Goal: Task Accomplishment & Management: Complete application form

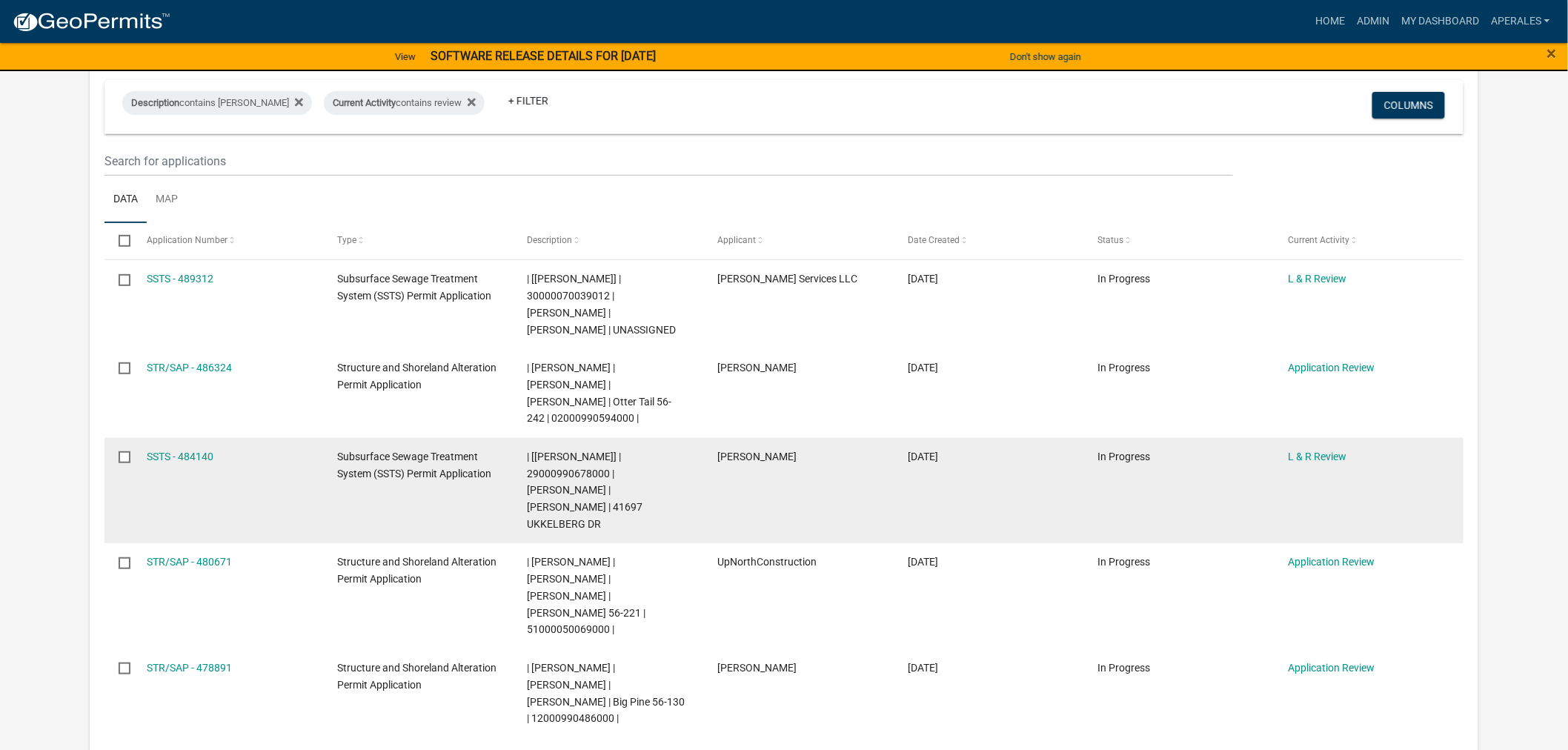
scroll to position [165, 0]
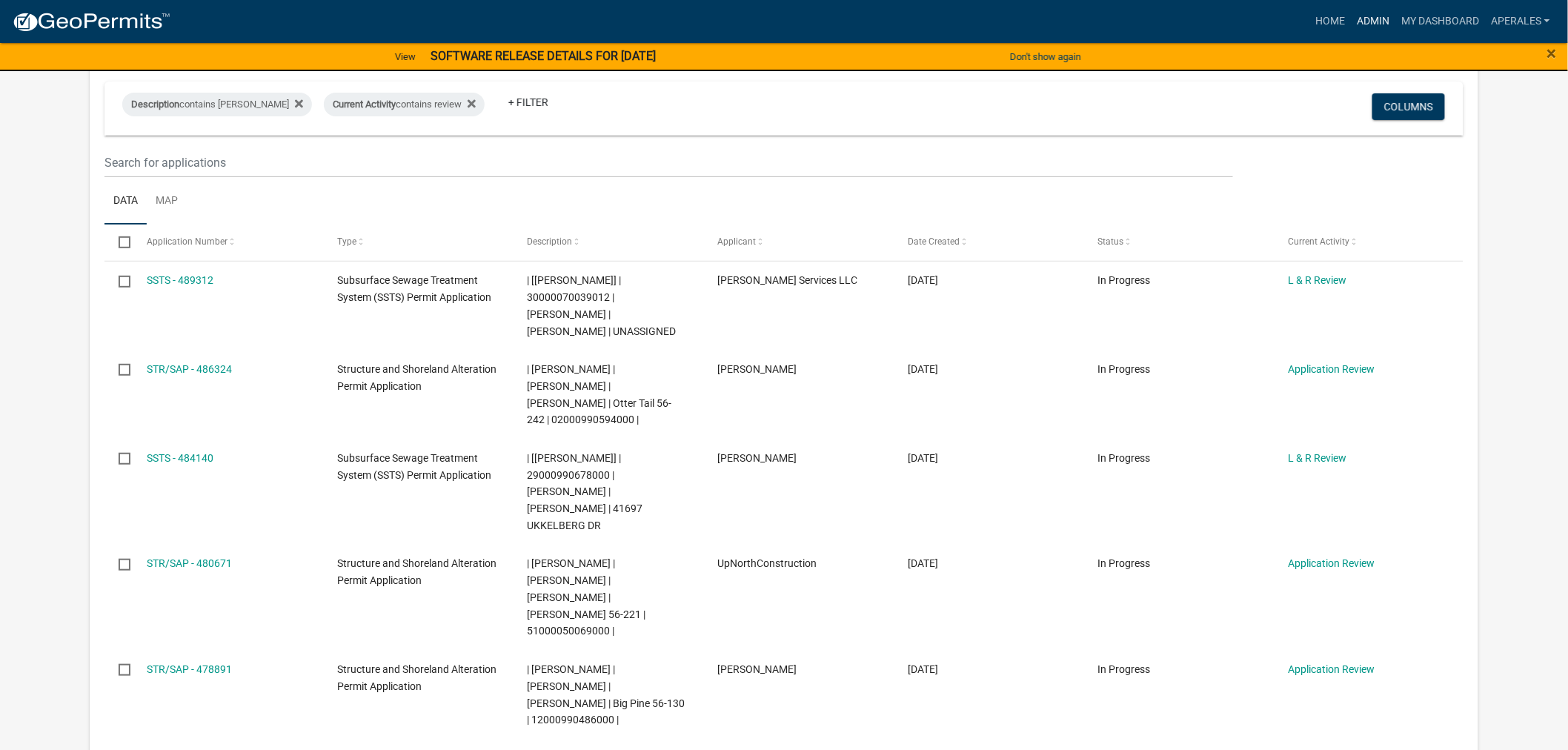
drag, startPoint x: 682, startPoint y: 397, endPoint x: 1376, endPoint y: 13, distance: 793.2
click at [1376, 13] on link "Admin" at bounding box center [1373, 22] width 45 height 28
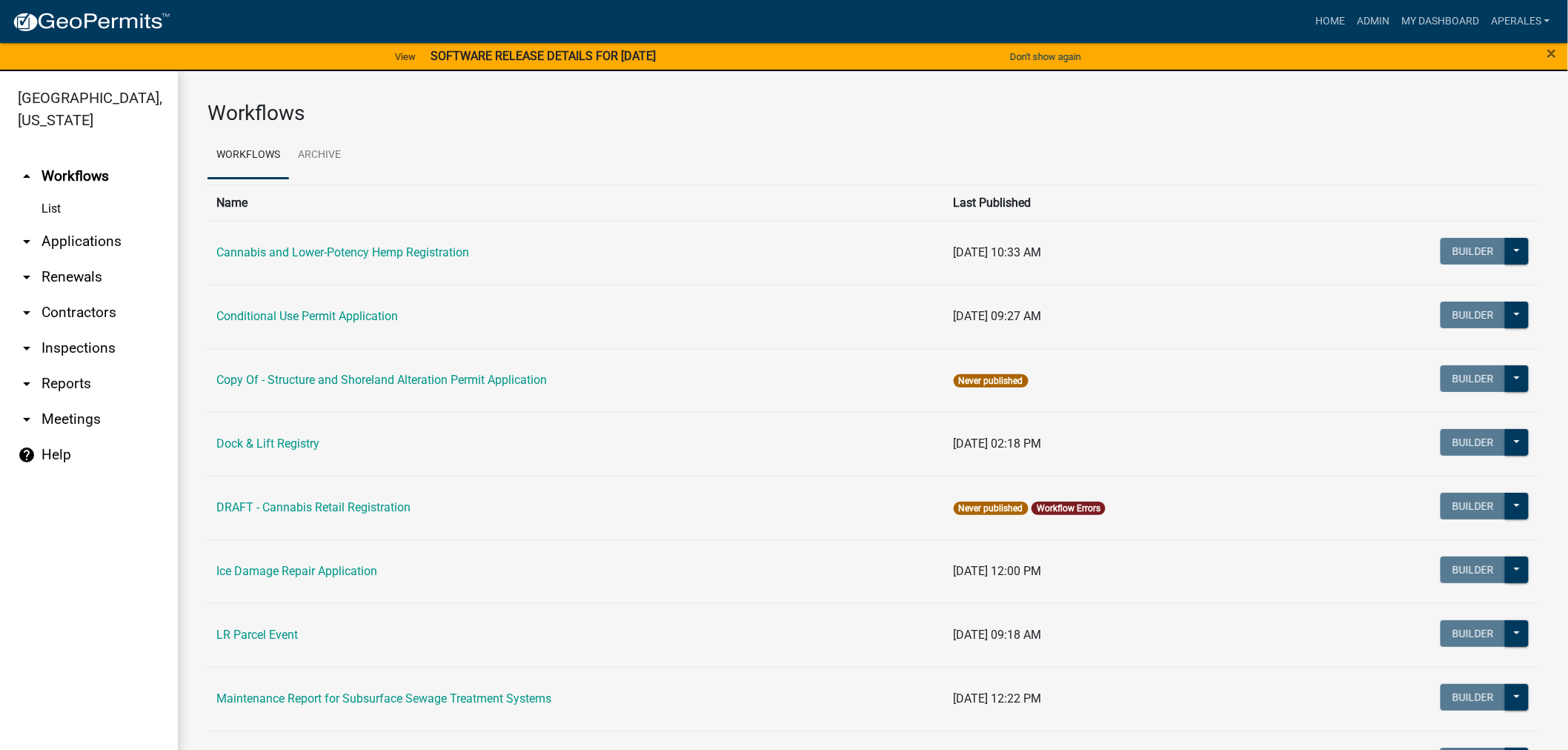
click at [62, 249] on link "arrow_drop_down Applications" at bounding box center [89, 242] width 178 height 35
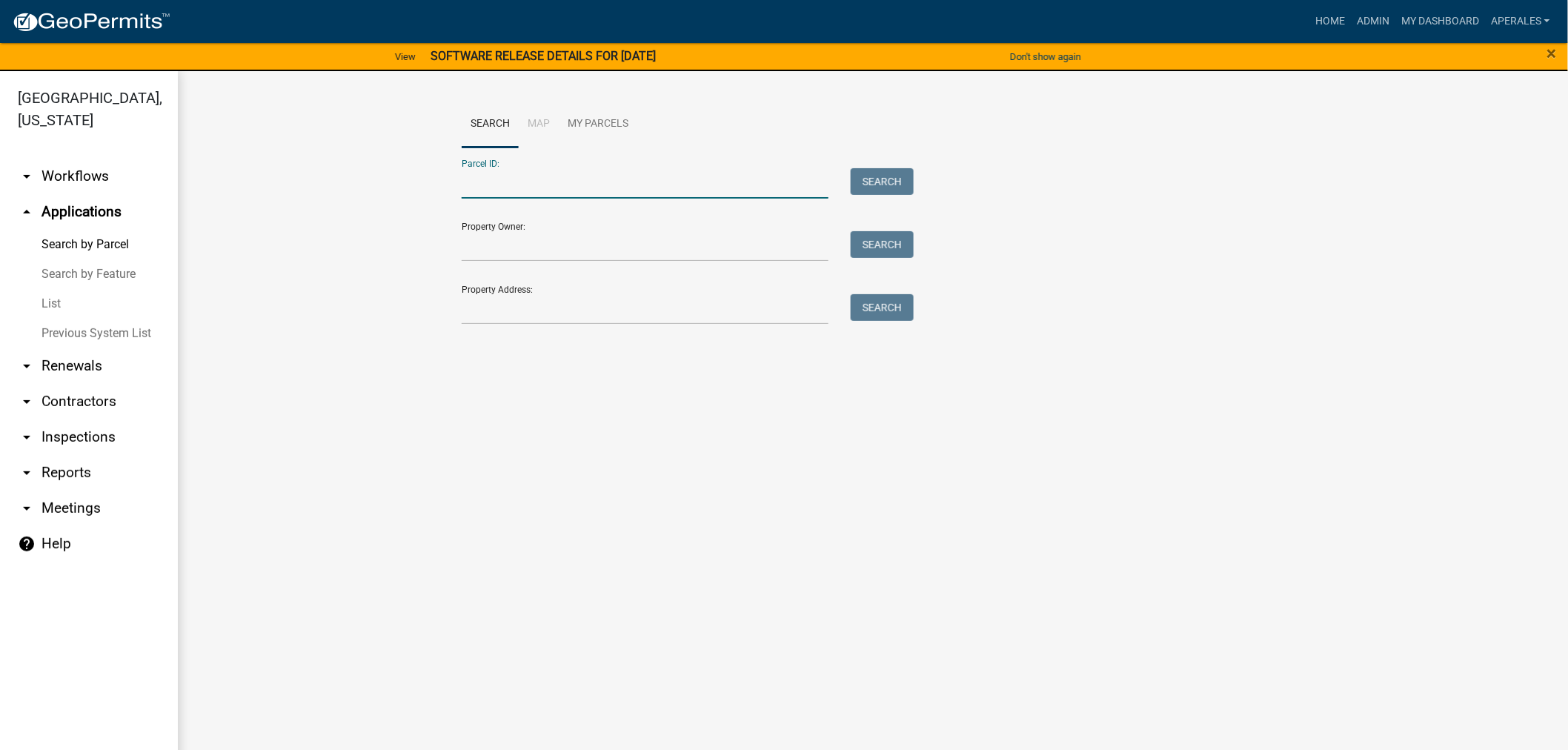
drag, startPoint x: 554, startPoint y: 175, endPoint x: 509, endPoint y: 264, distance: 99.7
click at [554, 175] on input "Parcel ID:" at bounding box center [645, 182] width 367 height 30
click at [482, 303] on input "Property Address:" at bounding box center [645, 309] width 367 height 30
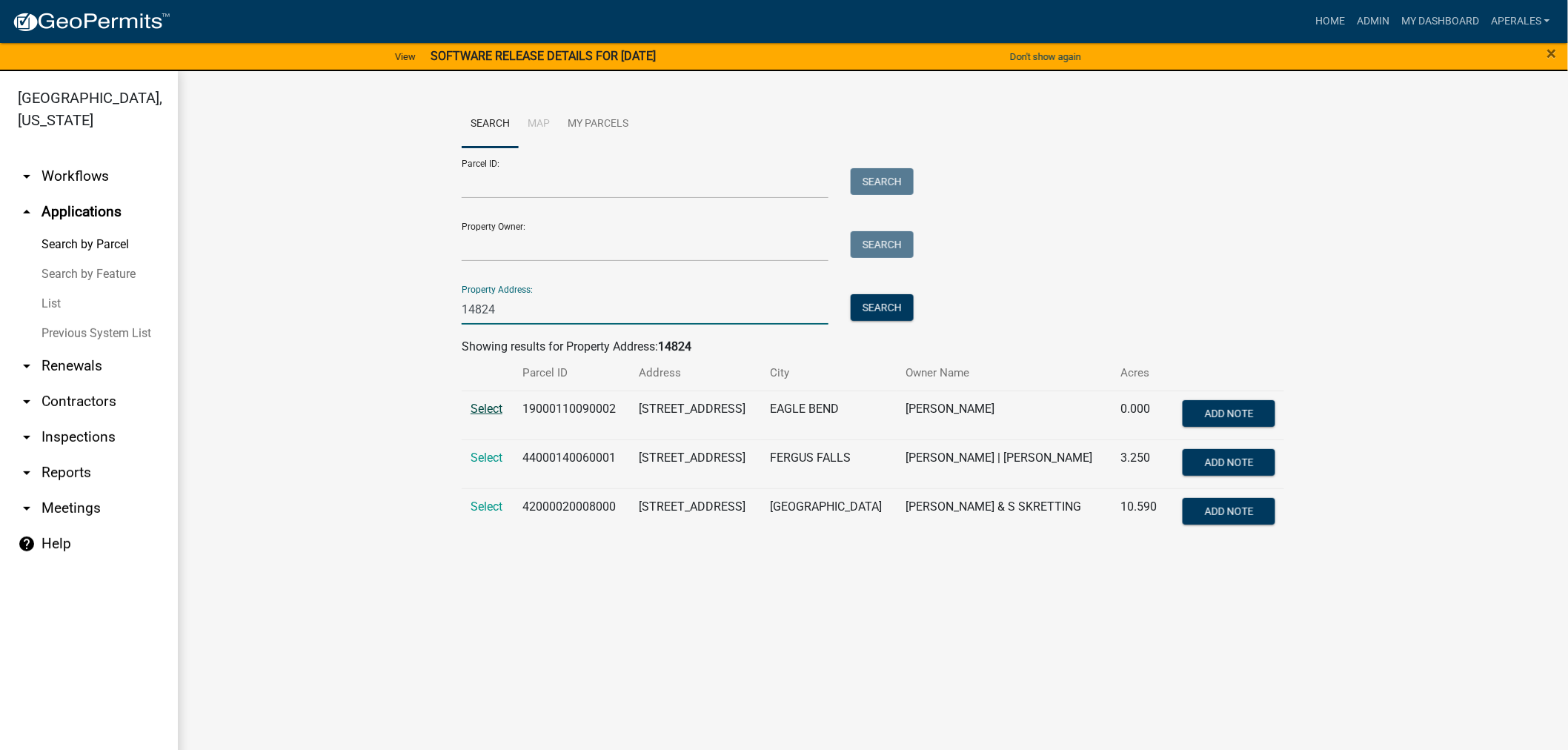
type input "14824"
click at [487, 402] on span "Select" at bounding box center [486, 408] width 32 height 14
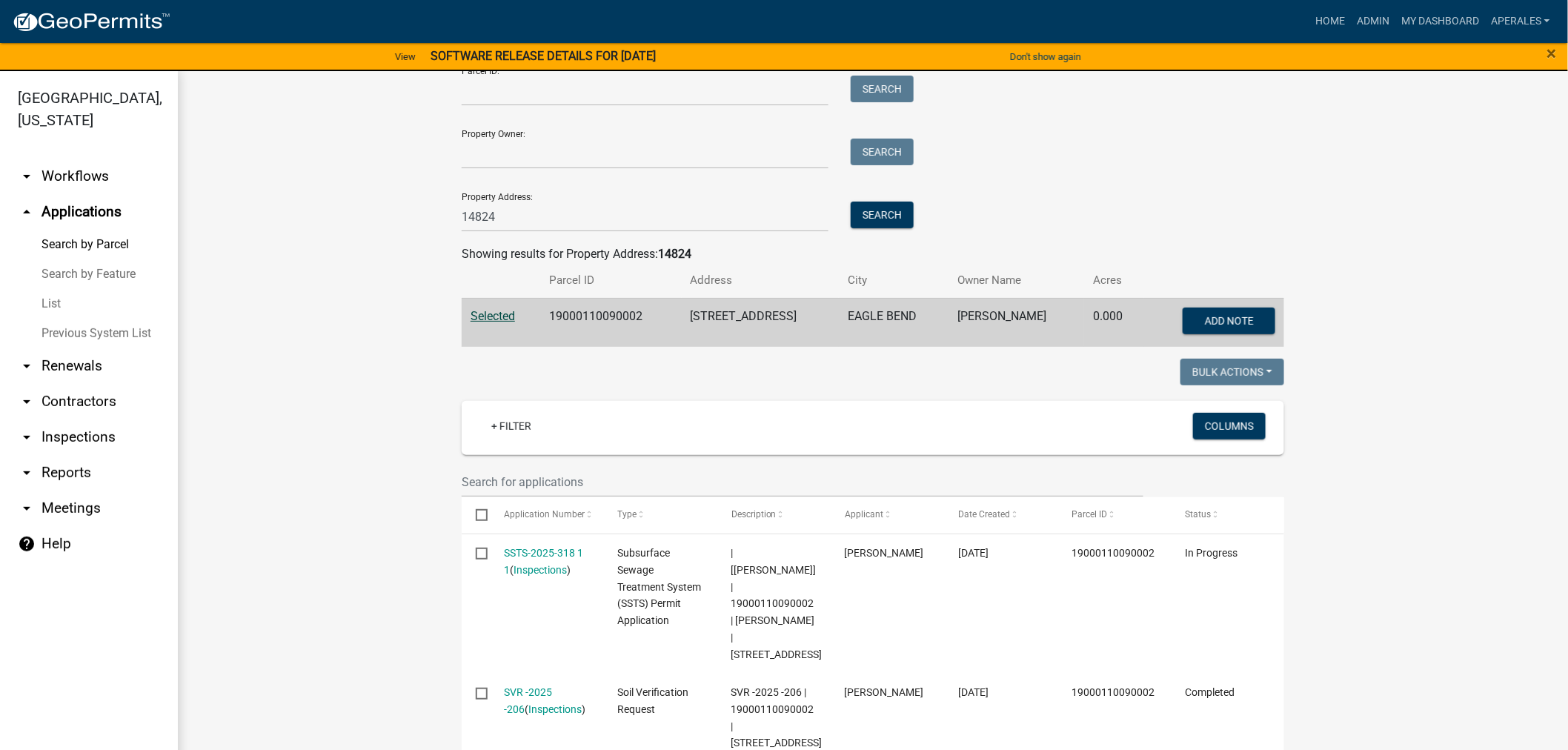
scroll to position [246, 0]
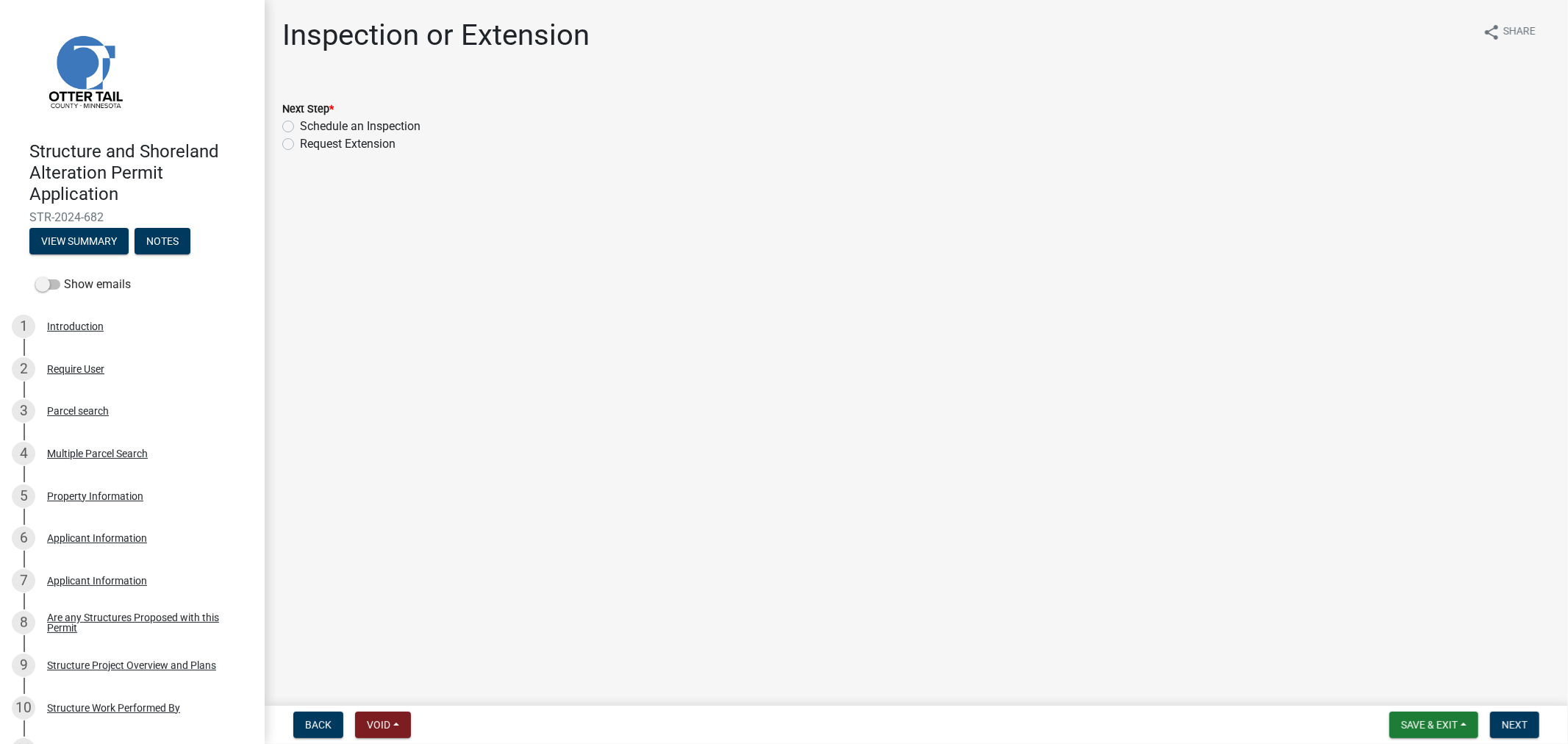
click at [300, 130] on label "Schedule an Inspection" at bounding box center [360, 126] width 121 height 18
click at [300, 127] on input "Schedule an Inspection" at bounding box center [304, 122] width 10 height 10
radio input "true"
click at [1502, 729] on button "Next" at bounding box center [1515, 724] width 49 height 27
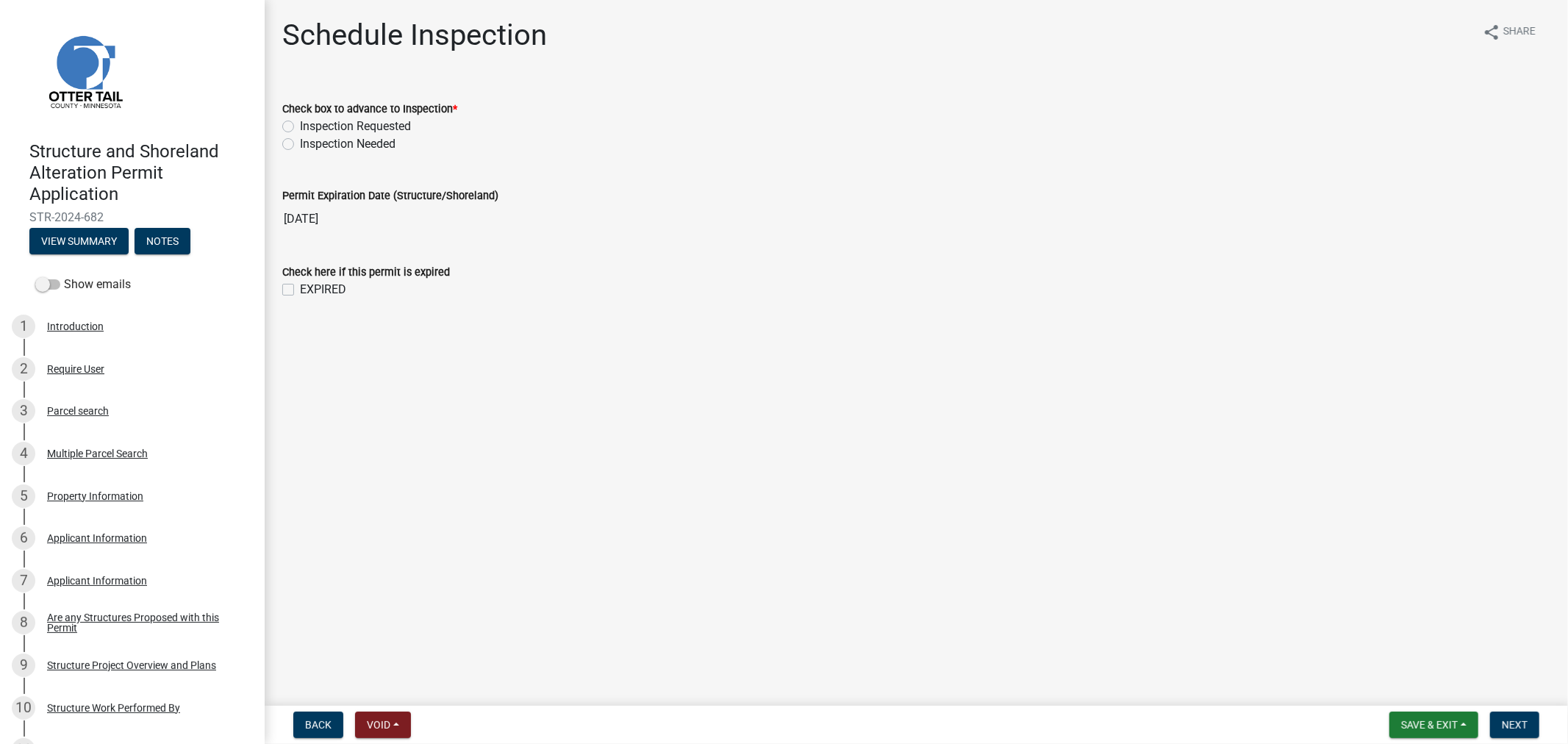
click at [280, 145] on div "Check box to advance to Inspection * Inspection Requested Inspection Needed" at bounding box center [916, 118] width 1290 height 70
click at [300, 144] on label "Inspection Needed" at bounding box center [347, 144] width 96 height 18
click at [300, 144] on input "Inspection Needed" at bounding box center [304, 140] width 10 height 10
radio input "true"
click at [300, 288] on label "EXPIRED" at bounding box center [322, 289] width 47 height 18
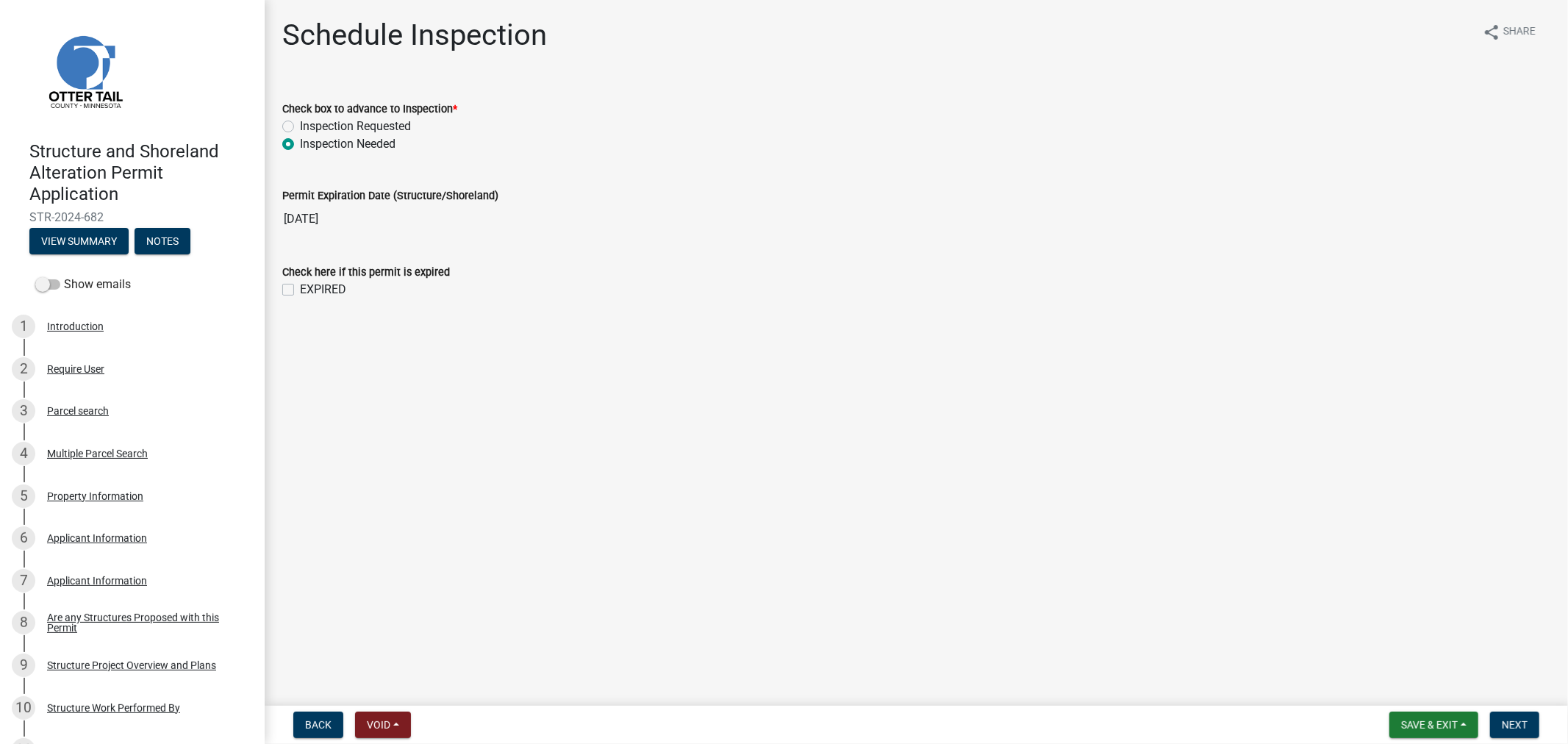
click at [300, 288] on input "EXPIRED" at bounding box center [304, 285] width 10 height 10
checkbox input "true"
click at [1502, 724] on span "Next" at bounding box center [1515, 724] width 26 height 11
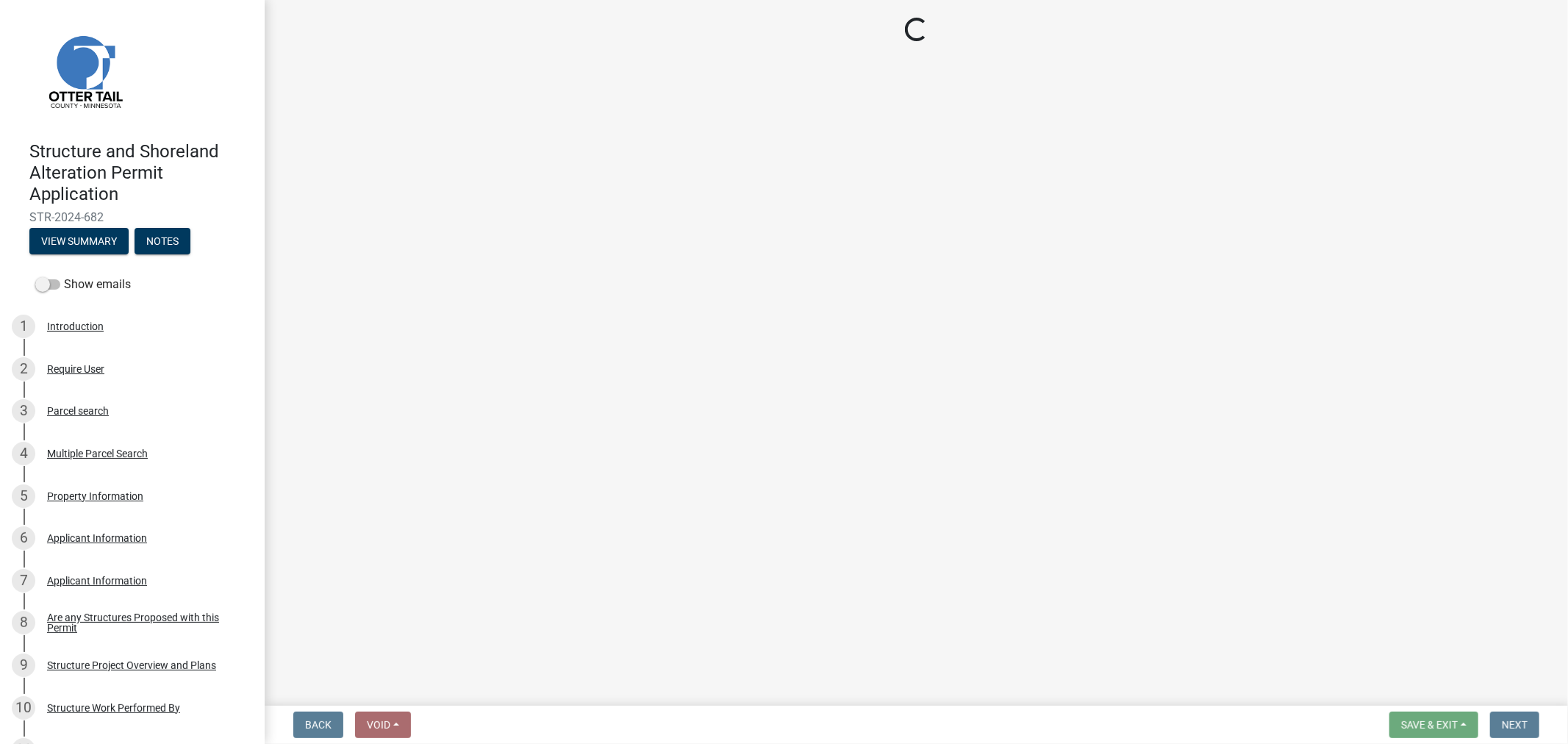
select select "710d5f49-2663-4e73-9718-d0c4e189f5ed"
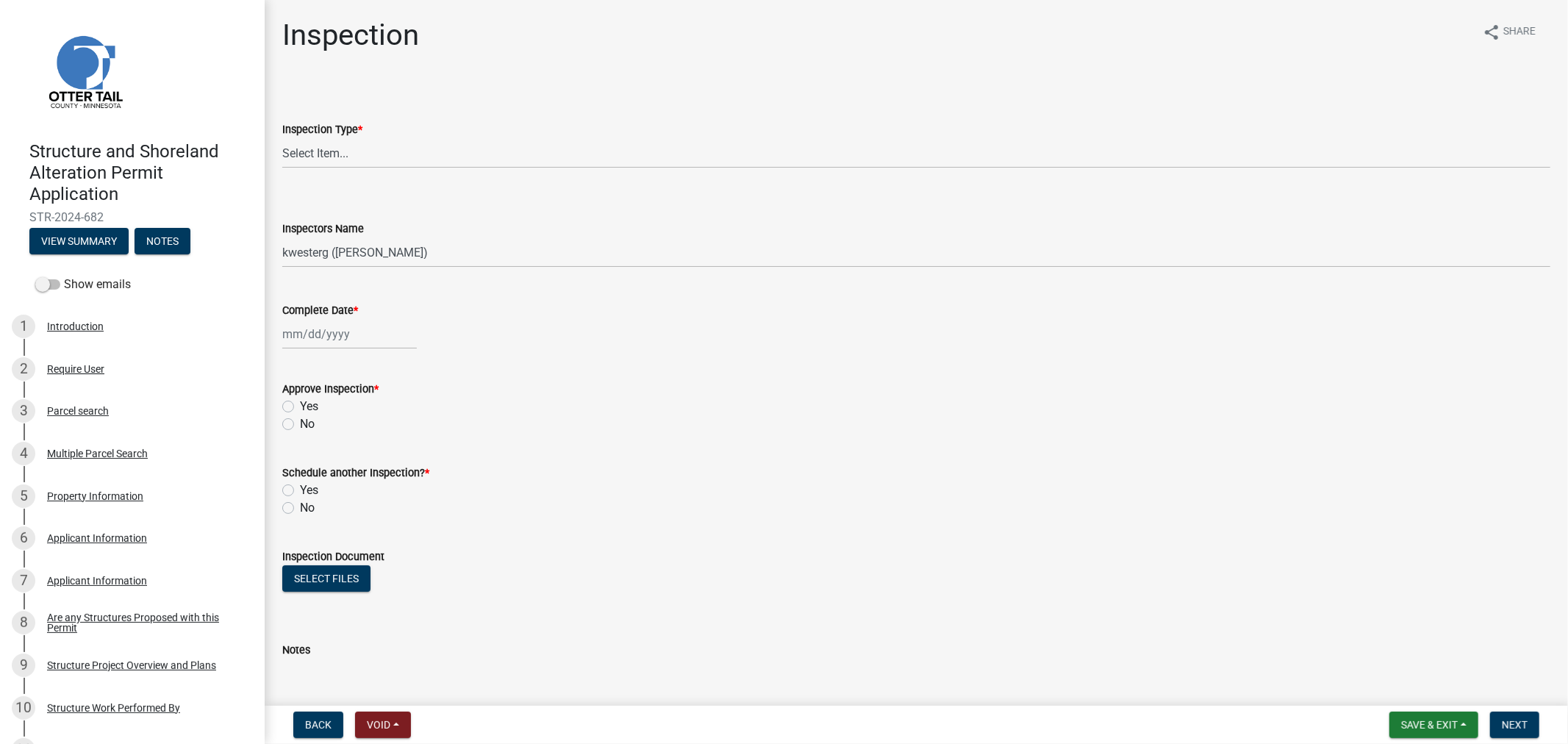
click at [1407, 742] on nav "Back Void Withdraw Lock Expire Void Save & Exit Save Save & Exit Next" at bounding box center [916, 724] width 1304 height 38
click at [1421, 721] on span "Save & Exit" at bounding box center [1430, 724] width 57 height 11
click at [1404, 697] on button "Save & Exit" at bounding box center [1420, 686] width 118 height 35
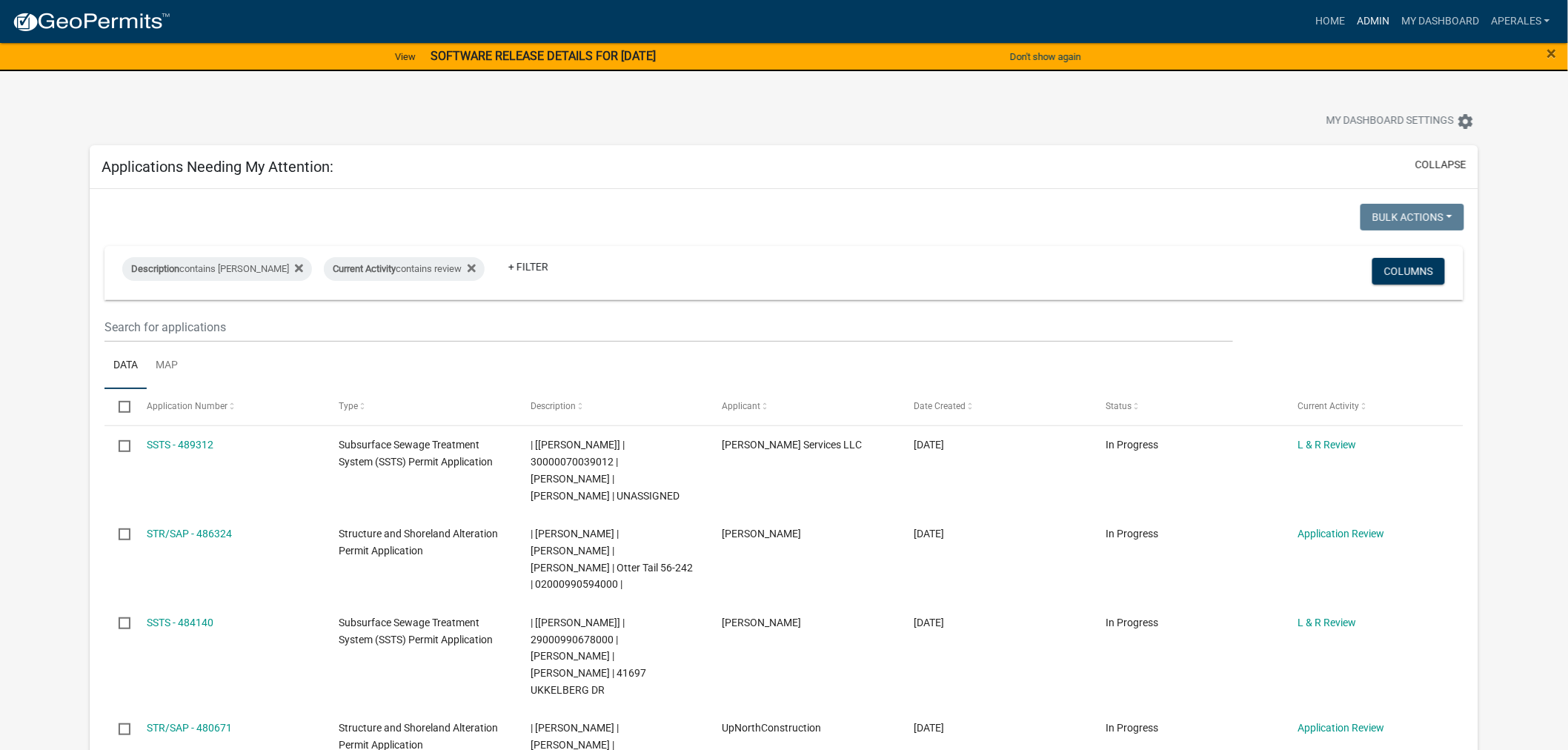
click at [1360, 15] on link "Admin" at bounding box center [1373, 22] width 45 height 28
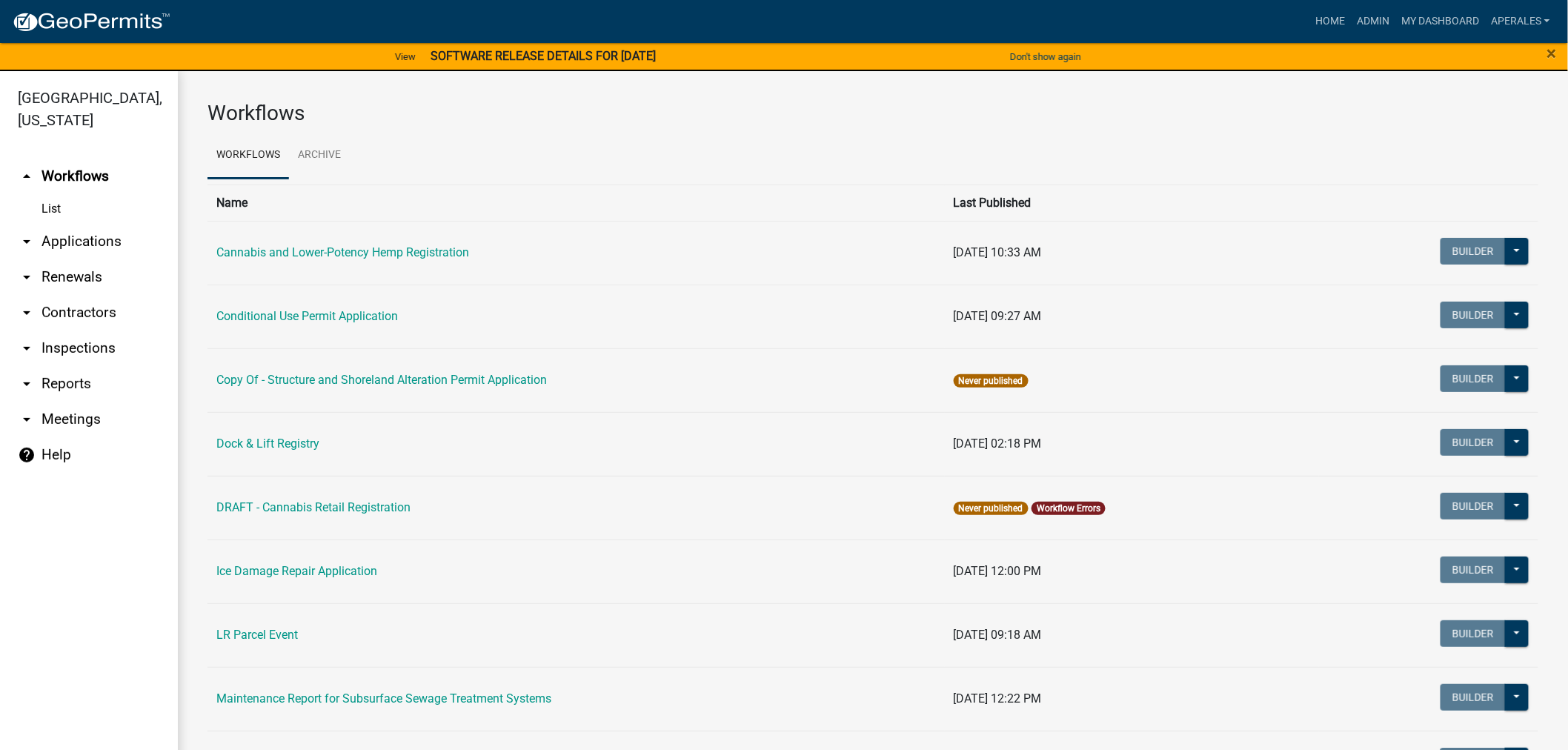
click at [70, 243] on link "arrow_drop_down Applications" at bounding box center [89, 242] width 178 height 35
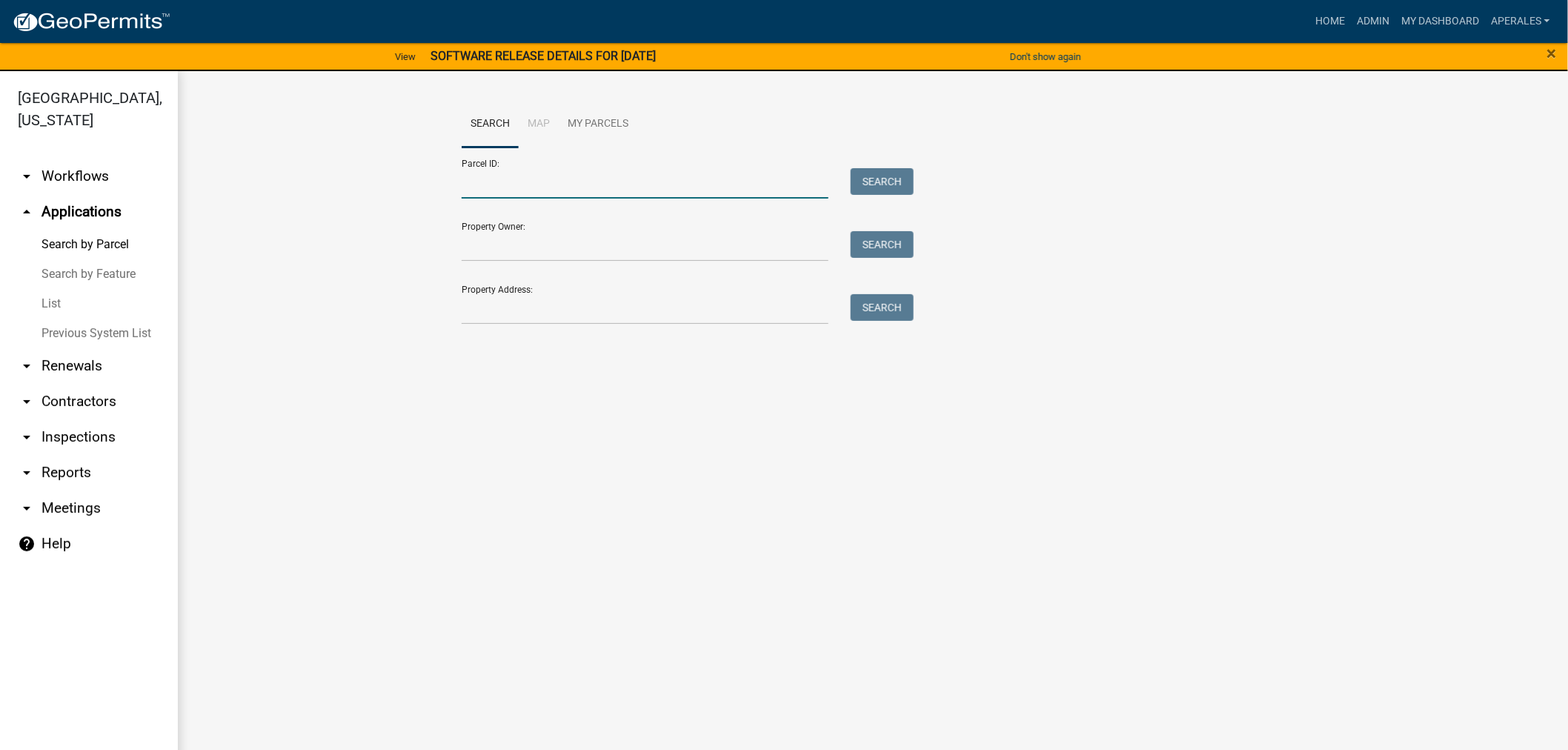
click at [623, 186] on input "Parcel ID:" at bounding box center [645, 182] width 367 height 30
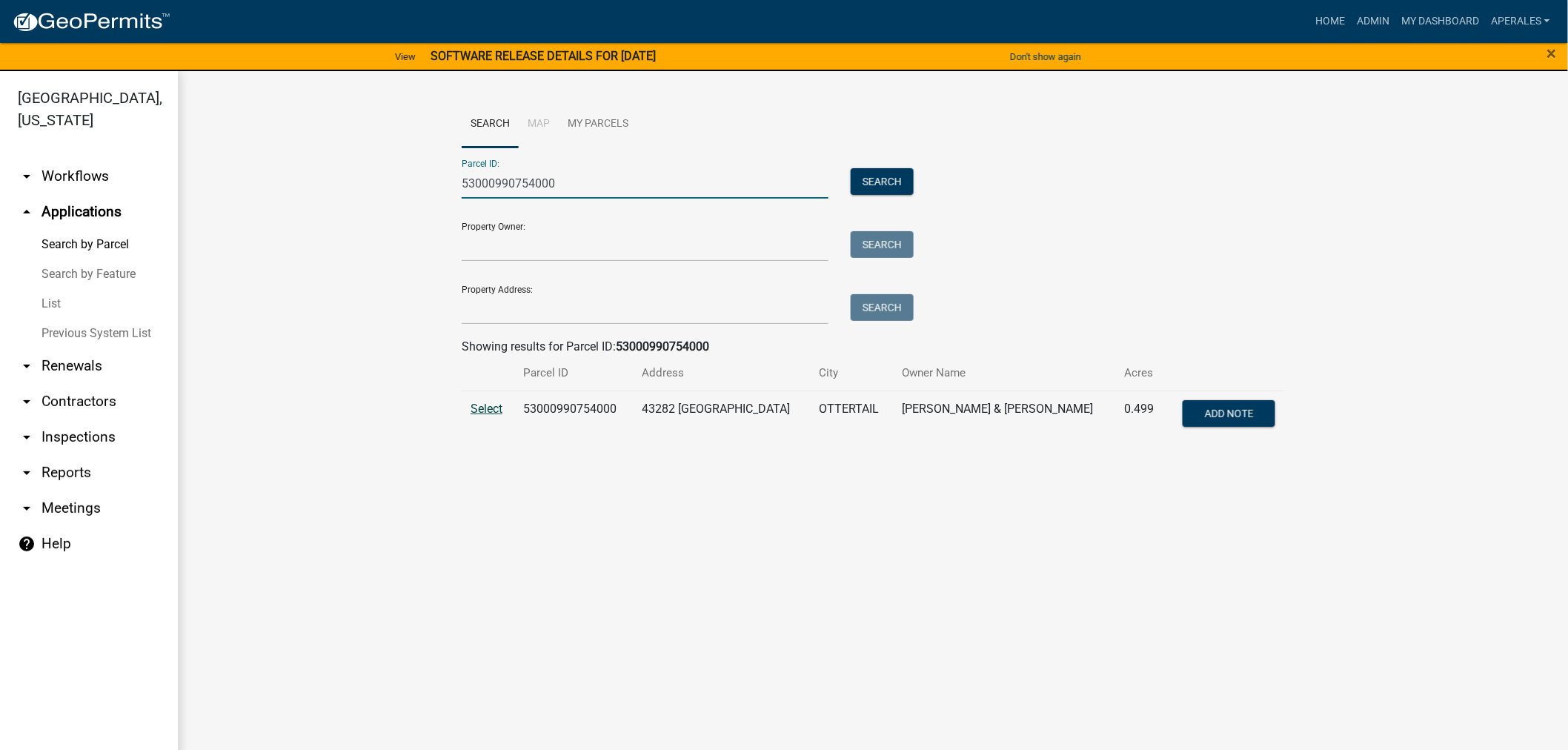
type input "53000990754000"
click at [483, 412] on span "Select" at bounding box center [486, 408] width 32 height 14
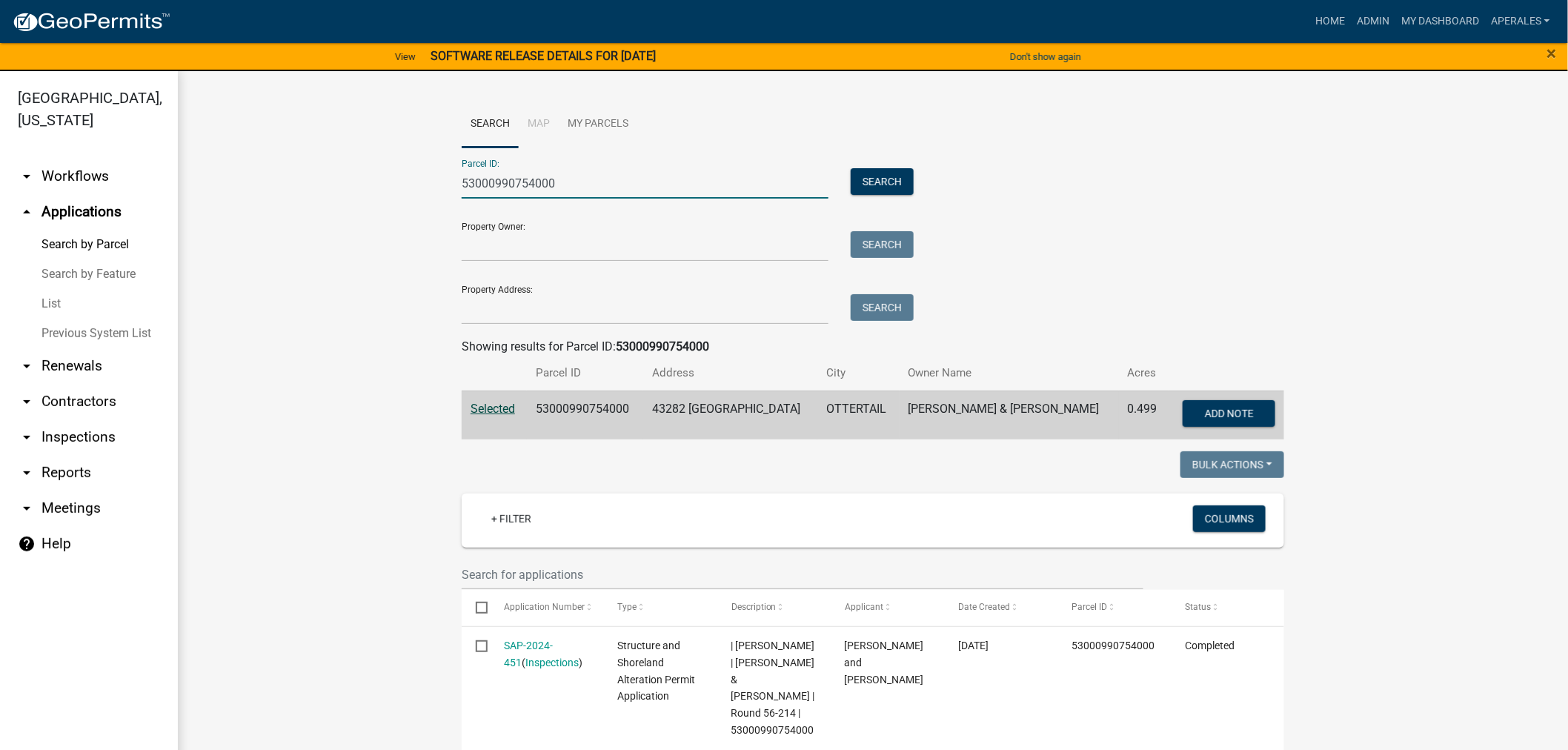
drag, startPoint x: 565, startPoint y: 176, endPoint x: 459, endPoint y: 166, distance: 106.5
click at [461, 166] on div "Parcel ID: 53000990754000 Search" at bounding box center [683, 172] width 444 height 51
click at [461, 168] on input "53000990754000" at bounding box center [645, 182] width 367 height 30
click at [596, 193] on input "53000990754000" at bounding box center [645, 182] width 367 height 30
drag, startPoint x: 558, startPoint y: 182, endPoint x: 438, endPoint y: 170, distance: 120.6
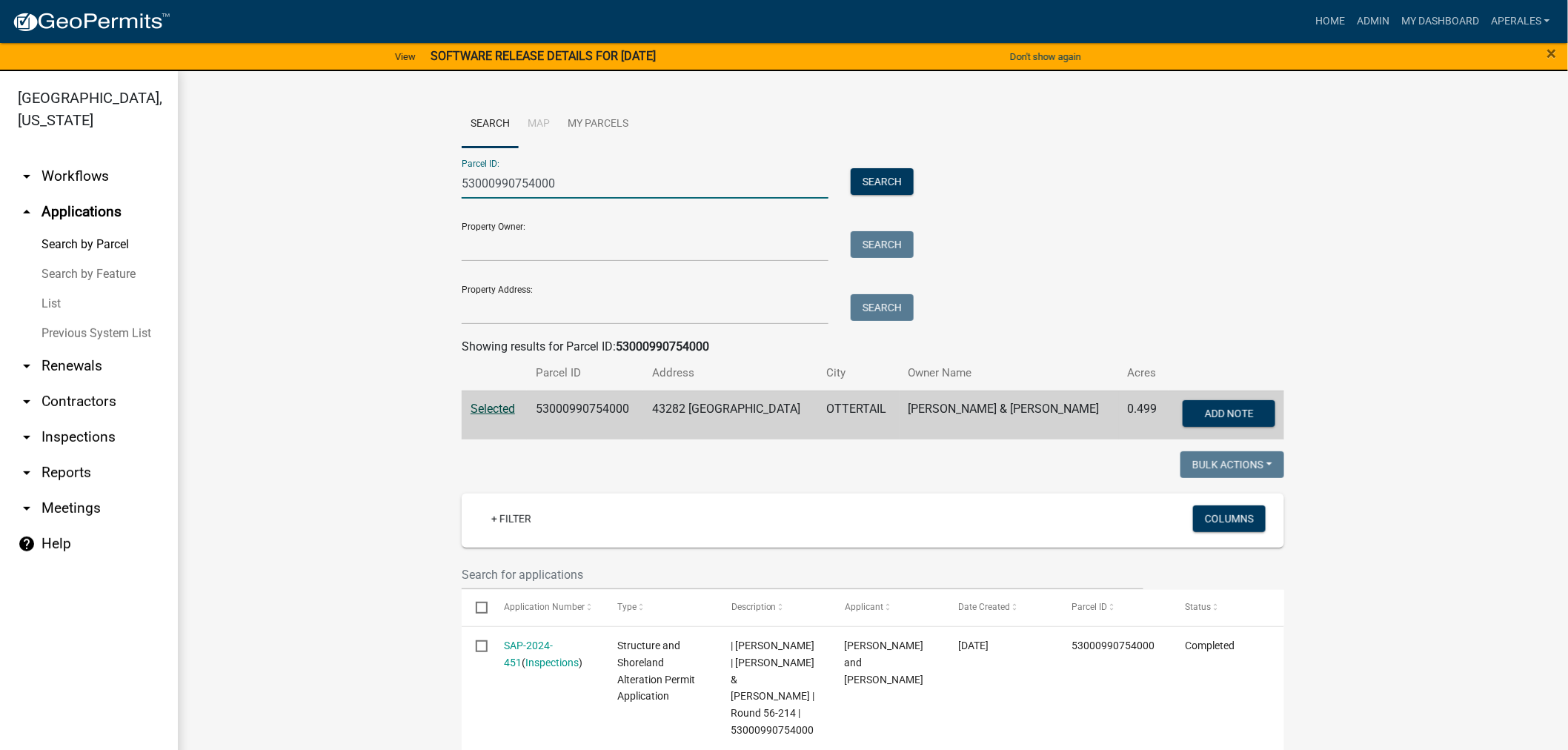
click at [451, 175] on div "53000990754000" at bounding box center [645, 182] width 389 height 30
